Goal: Complete application form

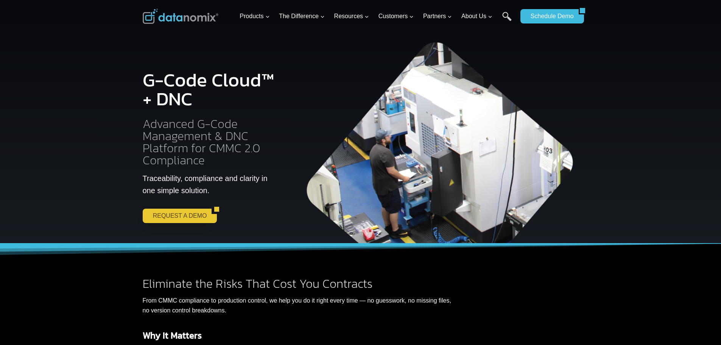
click at [165, 213] on link "REQUEST A DEMO" at bounding box center [177, 216] width 69 height 14
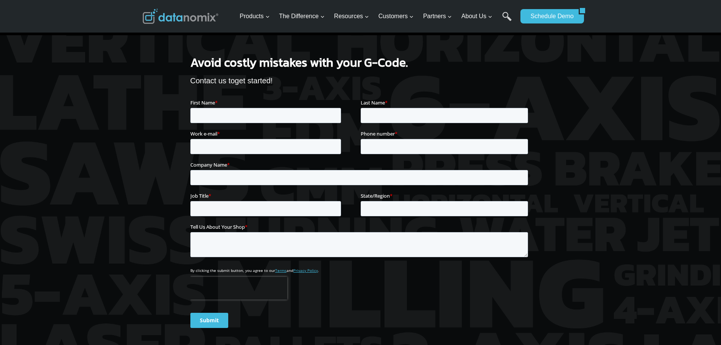
scroll to position [1111, 0]
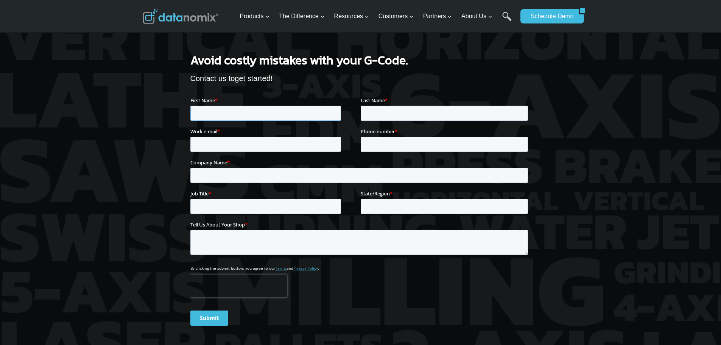
click at [234, 114] on input "First Name *" at bounding box center [265, 112] width 151 height 15
click at [253, 115] on input "First Name *" at bounding box center [265, 112] width 151 height 15
type input "Cole"
type input "Trzesniak"
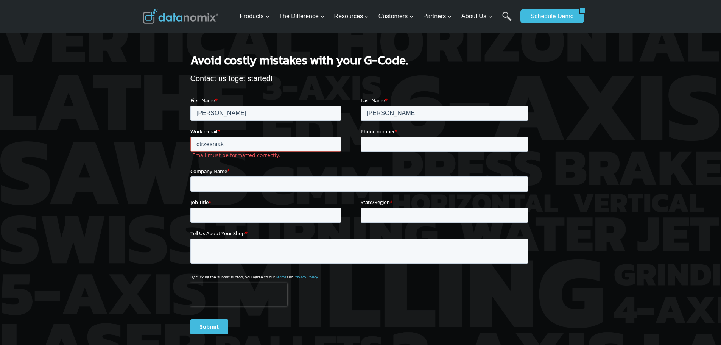
type input "ctrzesniak@mitotecprecision.com"
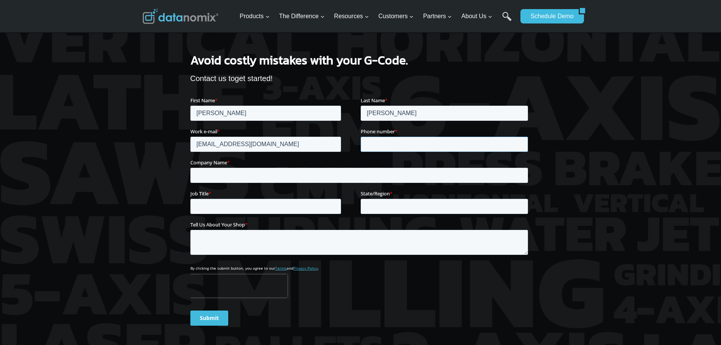
click at [441, 144] on input "Phone number *" at bounding box center [443, 143] width 167 height 15
drag, startPoint x: 422, startPoint y: 144, endPoint x: 347, endPoint y: 145, distance: 74.6
click at [347, 145] on fieldset "Work e-mail * ctrzesniak@mitotecprecision.com Phone number * 085655073" at bounding box center [360, 142] width 341 height 31
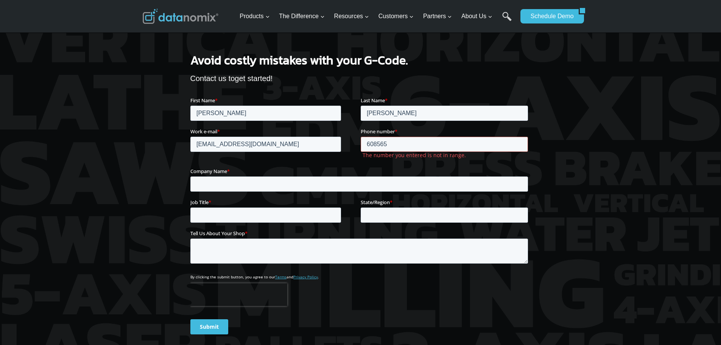
type input "6085655073"
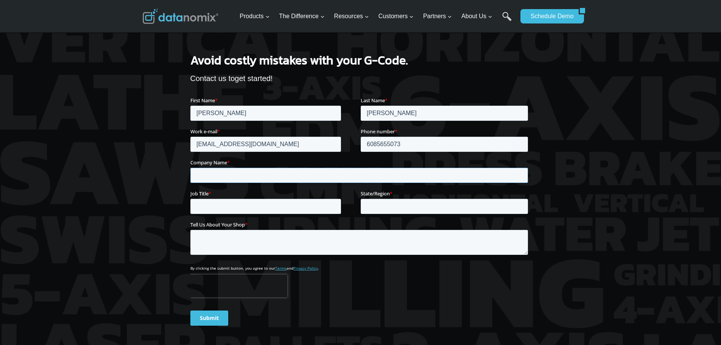
click at [294, 178] on input "Company Name *" at bounding box center [359, 174] width 338 height 15
type input "Mitotec Precision"
type input "Wisconsin"
click at [272, 206] on input "Job Title *" at bounding box center [265, 205] width 151 height 15
type input "CNC Programmer"
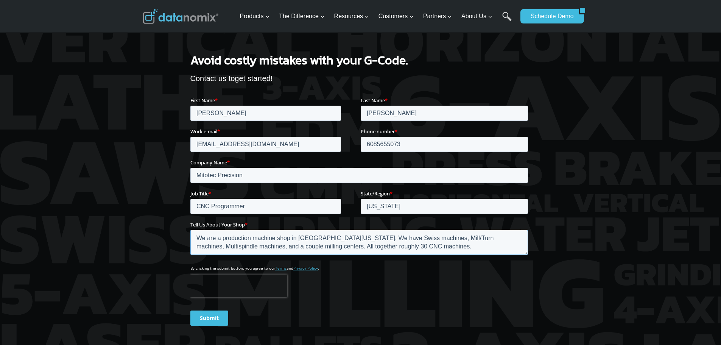
type textarea "We are a production machine shop in Central Wisconsin. We have Swiss machines, …"
click at [210, 317] on input "Submit" at bounding box center [209, 317] width 38 height 15
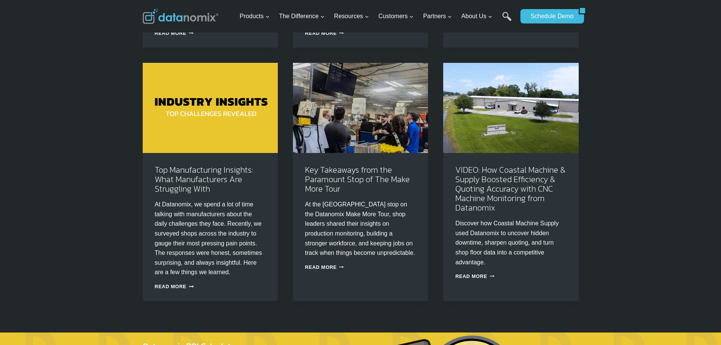
scroll to position [264, 0]
